Goal: Task Accomplishment & Management: Use online tool/utility

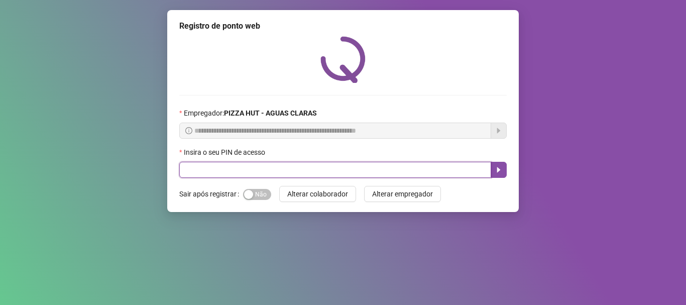
click at [295, 165] on input "text" at bounding box center [335, 170] width 312 height 16
type input "*****"
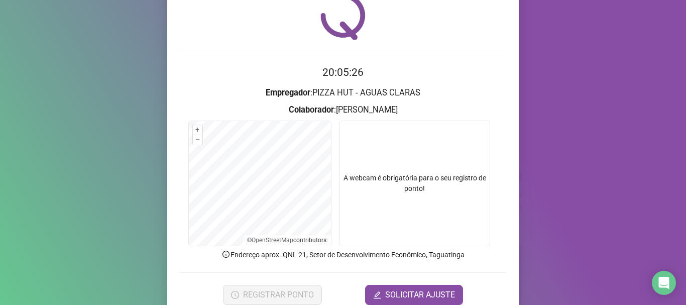
scroll to position [87, 0]
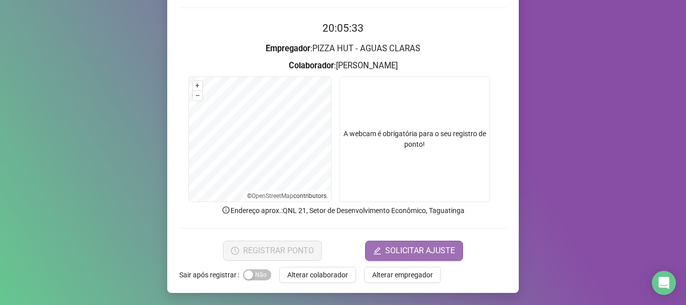
click at [435, 253] on span "SOLICITAR AJUSTE" at bounding box center [420, 251] width 70 height 12
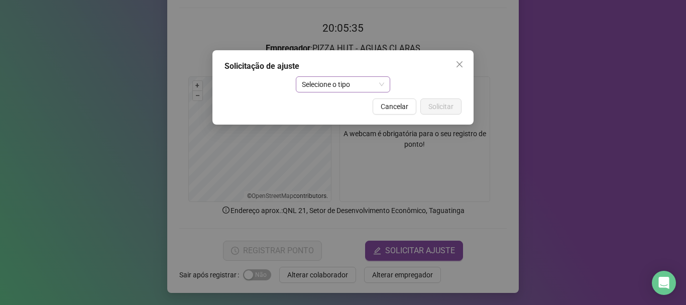
click at [389, 80] on div "Selecione o tipo" at bounding box center [343, 84] width 95 height 16
click at [366, 57] on div "Solicitação de ajuste Selecione o tipo Cancelar Solicitar" at bounding box center [342, 87] width 261 height 74
click at [457, 62] on button "Close" at bounding box center [459, 64] width 16 height 16
